Goal: Entertainment & Leisure: Consume media (video, audio)

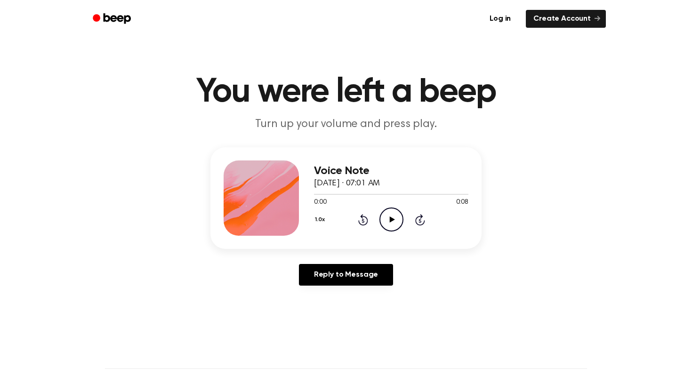
click at [387, 214] on icon "Play Audio" at bounding box center [392, 220] width 24 height 24
click at [390, 222] on icon at bounding box center [391, 220] width 4 height 6
click at [387, 218] on icon "Play Audio" at bounding box center [392, 220] width 24 height 24
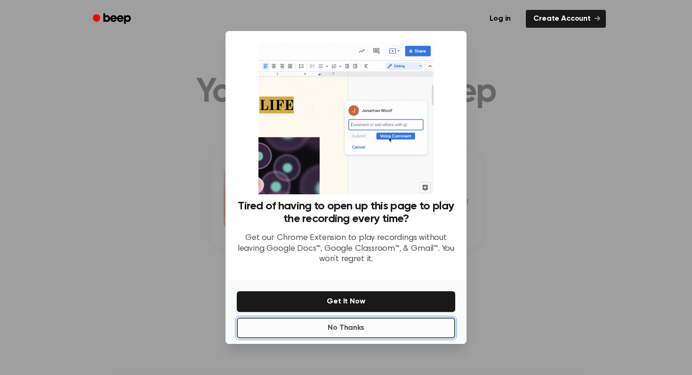
click at [342, 326] on button "No Thanks" at bounding box center [346, 328] width 219 height 21
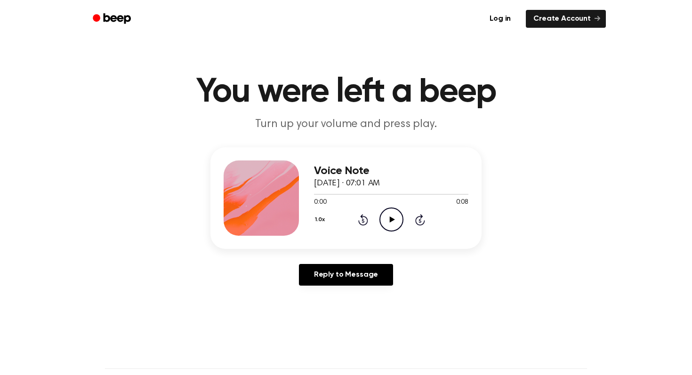
click at [384, 224] on icon "Play Audio" at bounding box center [392, 220] width 24 height 24
click at [391, 222] on icon "Pause Audio" at bounding box center [392, 220] width 24 height 24
click at [395, 219] on icon "Play Audio" at bounding box center [392, 220] width 24 height 24
click at [396, 216] on icon "Pause Audio" at bounding box center [392, 220] width 24 height 24
